Goal: Task Accomplishment & Management: Manage account settings

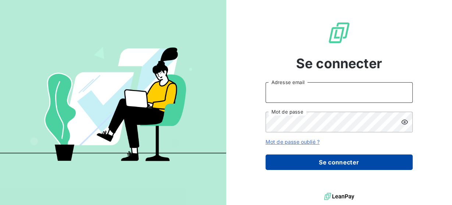
type input "[PERSON_NAME][EMAIL_ADDRESS][DOMAIN_NAME]"
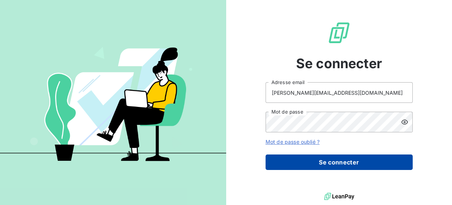
click at [326, 159] on button "Se connecter" at bounding box center [339, 161] width 147 height 15
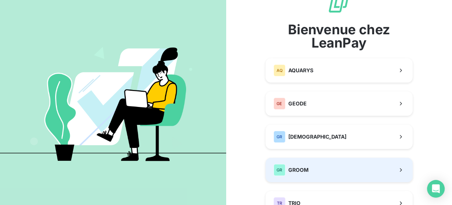
scroll to position [59, 0]
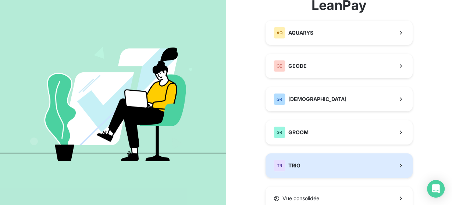
click at [322, 165] on button "TR TRIO" at bounding box center [339, 165] width 147 height 24
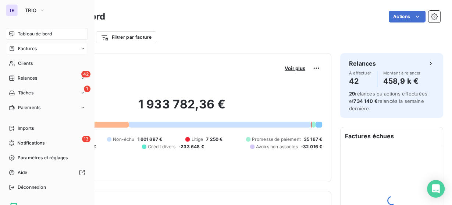
click at [15, 50] on icon at bounding box center [12, 49] width 6 height 6
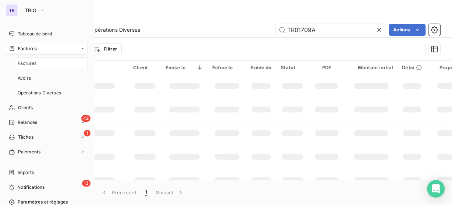
click at [38, 61] on div "Factures" at bounding box center [51, 63] width 73 height 12
click at [34, 63] on span "Factures" at bounding box center [27, 63] width 19 height 7
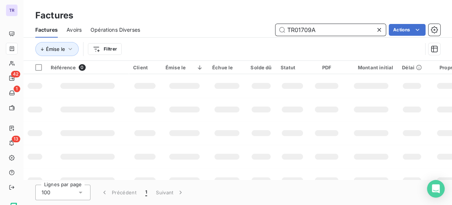
click at [301, 33] on input "TR01709A" at bounding box center [331, 30] width 110 height 12
paste input "F202500968"
type input "F202500968"
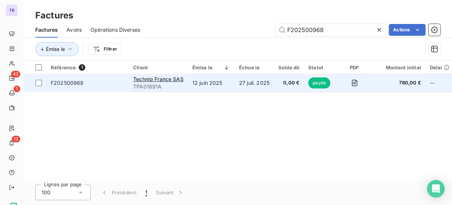
click at [245, 85] on td "27 juil. 2025" at bounding box center [254, 83] width 39 height 18
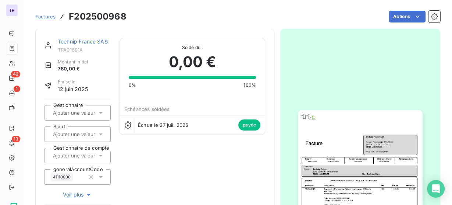
click at [329, 138] on img "button" at bounding box center [360, 198] width 124 height 176
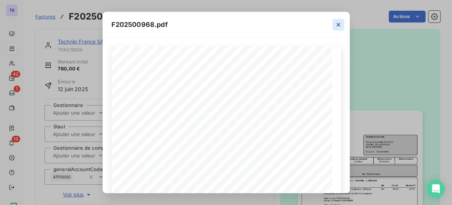
click at [334, 24] on button "button" at bounding box center [339, 25] width 12 height 12
